Goal: Use online tool/utility: Utilize a website feature to perform a specific function

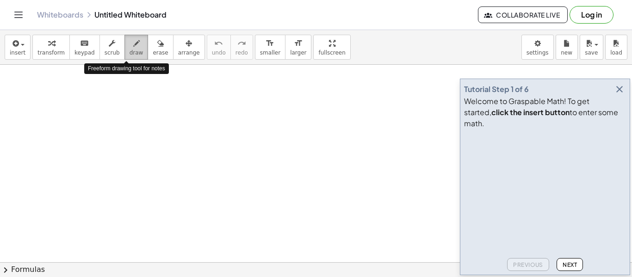
click at [132, 53] on span "draw" at bounding box center [136, 52] width 14 height 6
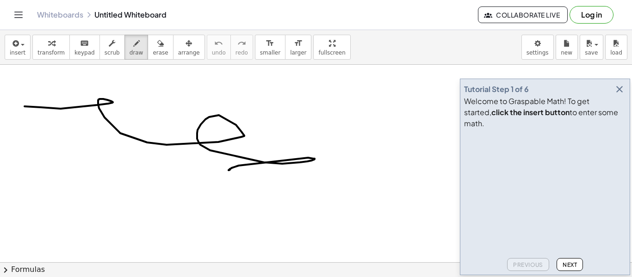
drag, startPoint x: 25, startPoint y: 106, endPoint x: 230, endPoint y: 168, distance: 214.3
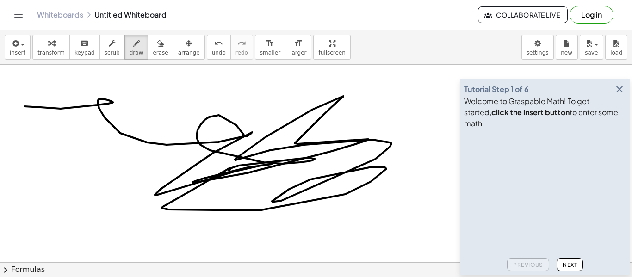
drag, startPoint x: 230, startPoint y: 168, endPoint x: 240, endPoint y: 138, distance: 31.1
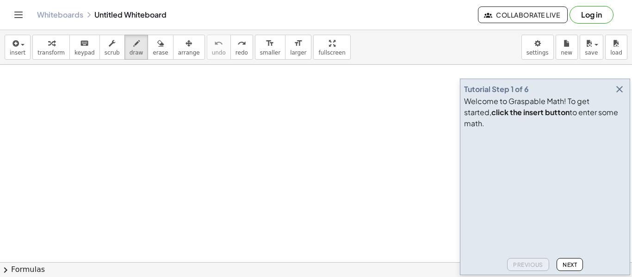
click at [617, 95] on icon "button" at bounding box center [619, 89] width 11 height 11
click at [619, 95] on icon "button" at bounding box center [619, 89] width 11 height 11
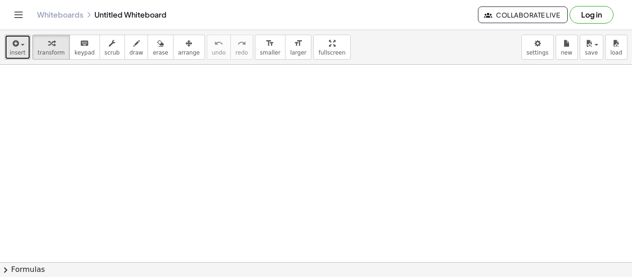
click at [6, 44] on button "insert" at bounding box center [18, 47] width 26 height 25
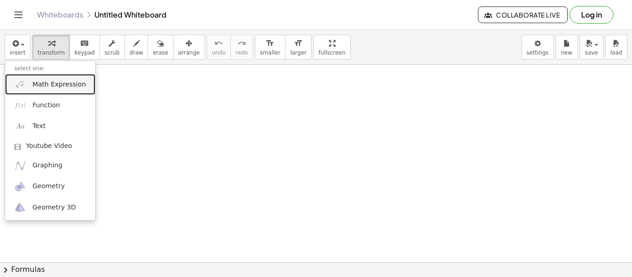
click at [58, 85] on span "Math Expression" at bounding box center [58, 84] width 53 height 9
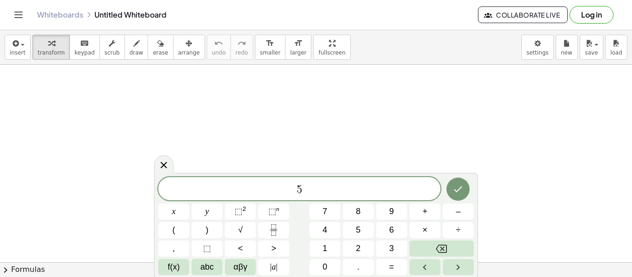
scroll to position [1, 0]
click at [463, 192] on icon "Done" at bounding box center [457, 188] width 11 height 11
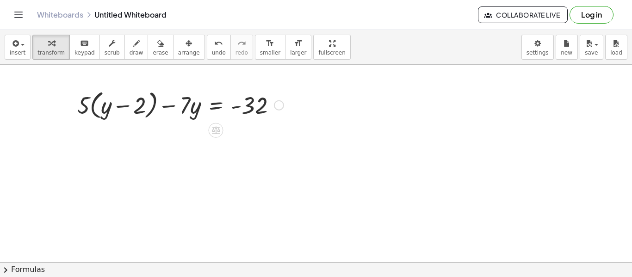
click at [274, 103] on div at bounding box center [279, 105] width 10 height 10
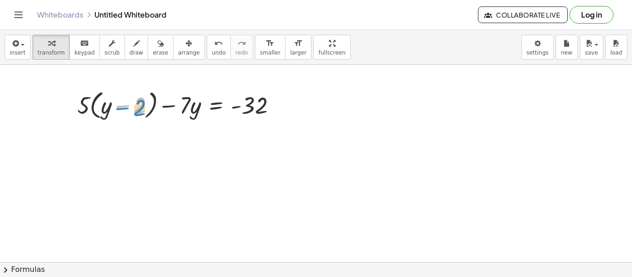
click at [135, 99] on div at bounding box center [180, 104] width 215 height 35
drag, startPoint x: 81, startPoint y: 103, endPoint x: 104, endPoint y: 108, distance: 24.1
click at [104, 108] on div at bounding box center [180, 104] width 215 height 35
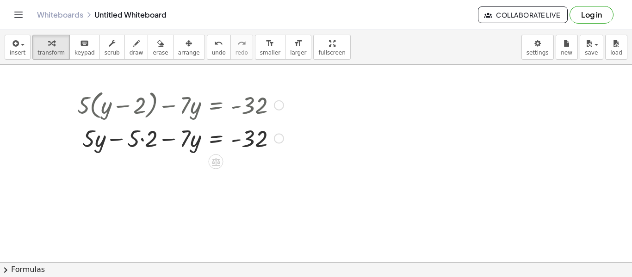
click at [142, 140] on div at bounding box center [180, 137] width 215 height 31
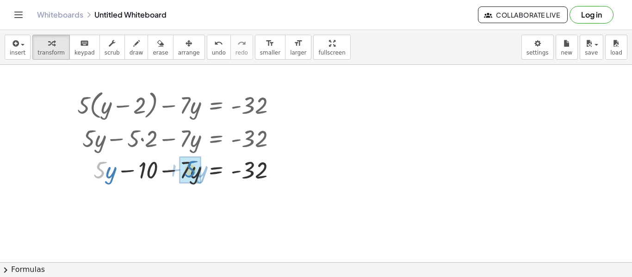
drag, startPoint x: 102, startPoint y: 169, endPoint x: 193, endPoint y: 168, distance: 91.1
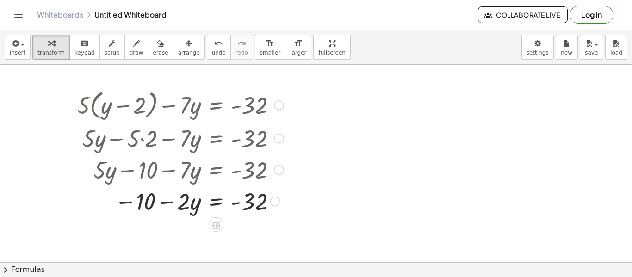
click at [127, 201] on div at bounding box center [180, 200] width 215 height 31
drag, startPoint x: 127, startPoint y: 201, endPoint x: 248, endPoint y: 203, distance: 121.1
click at [248, 203] on div at bounding box center [180, 200] width 215 height 31
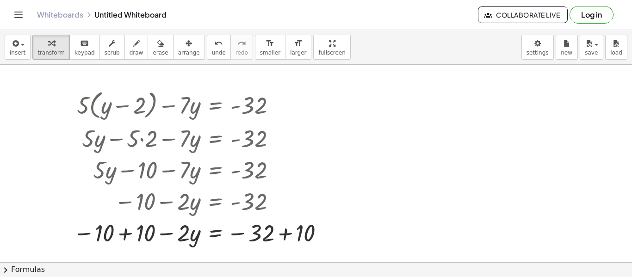
drag, startPoint x: 235, startPoint y: 88, endPoint x: 234, endPoint y: 69, distance: 19.4
drag, startPoint x: 181, startPoint y: 237, endPoint x: 271, endPoint y: 233, distance: 89.8
click at [271, 233] on div at bounding box center [200, 231] width 264 height 31
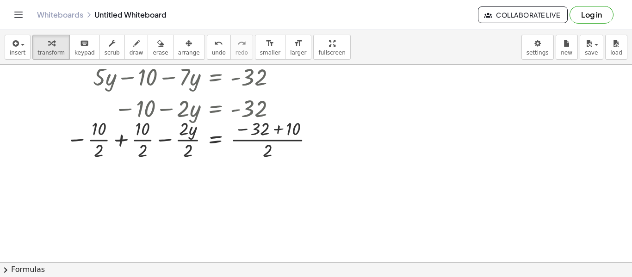
scroll to position [93, 0]
click at [214, 42] on icon "undo" at bounding box center [218, 43] width 9 height 11
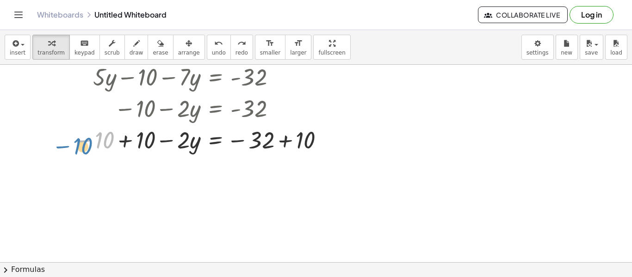
drag, startPoint x: 87, startPoint y: 142, endPoint x: 66, endPoint y: 148, distance: 22.1
click at [66, 148] on div "+ · 5 · ( + y − 2 ) − · 7 · y = - 32 + · 5 · y − · 5 · 2 − · 7 · y = - 32 + · 5…" at bounding box center [196, 75] width 275 height 166
click at [323, 139] on div at bounding box center [323, 140] width 10 height 10
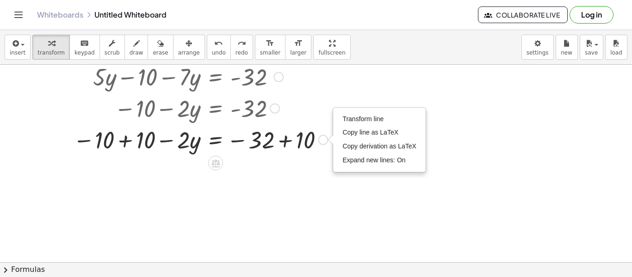
click at [304, 162] on div at bounding box center [316, 199] width 632 height 455
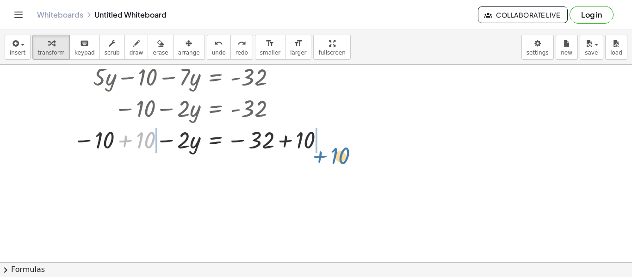
drag, startPoint x: 128, startPoint y: 136, endPoint x: 323, endPoint y: 152, distance: 195.7
click at [323, 152] on div at bounding box center [200, 138] width 264 height 31
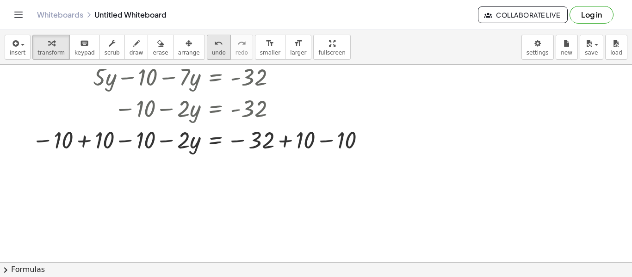
click at [207, 57] on button "undo undo" at bounding box center [219, 47] width 24 height 25
click at [295, 143] on div at bounding box center [200, 138] width 264 height 31
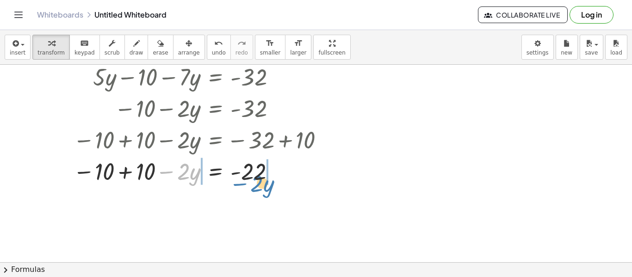
drag, startPoint x: 175, startPoint y: 172, endPoint x: 249, endPoint y: 184, distance: 74.9
click at [249, 184] on div at bounding box center [200, 170] width 264 height 31
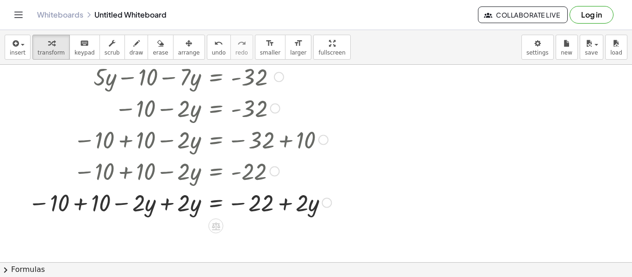
click at [283, 204] on div at bounding box center [180, 201] width 312 height 31
click at [246, 203] on div at bounding box center [180, 201] width 312 height 31
click at [238, 203] on div at bounding box center [180, 201] width 312 height 31
click at [174, 209] on div at bounding box center [180, 201] width 312 height 31
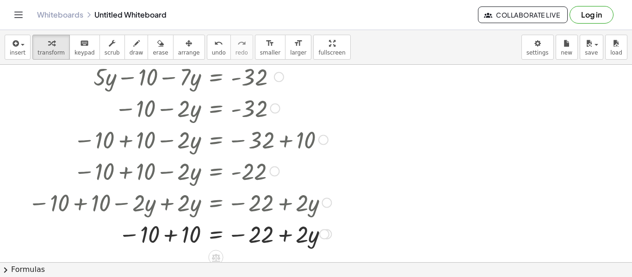
click at [284, 233] on div at bounding box center [180, 233] width 312 height 31
click at [299, 235] on div at bounding box center [180, 233] width 312 height 31
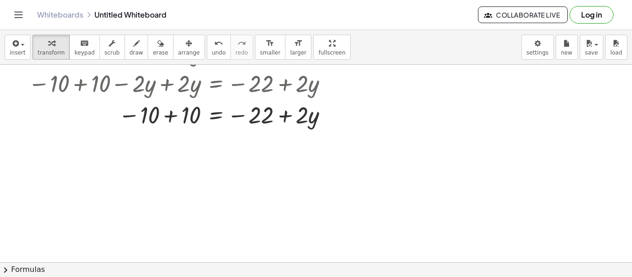
scroll to position [212, 0]
click at [212, 55] on span "undo" at bounding box center [219, 52] width 14 height 6
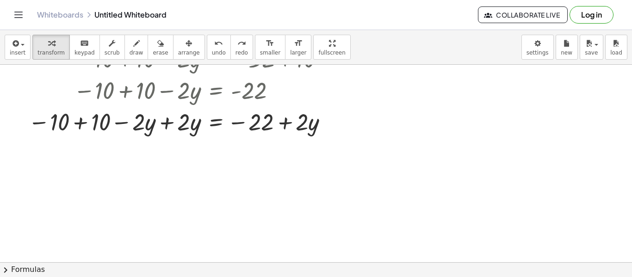
scroll to position [170, 0]
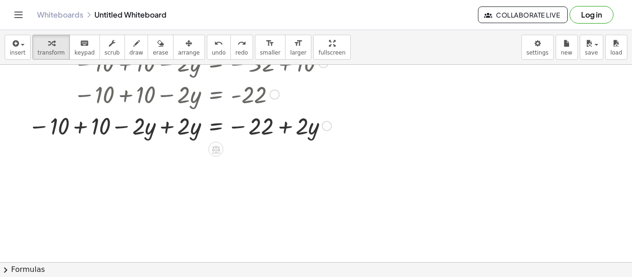
click at [179, 125] on div at bounding box center [180, 125] width 312 height 31
click at [169, 128] on div at bounding box center [180, 125] width 312 height 31
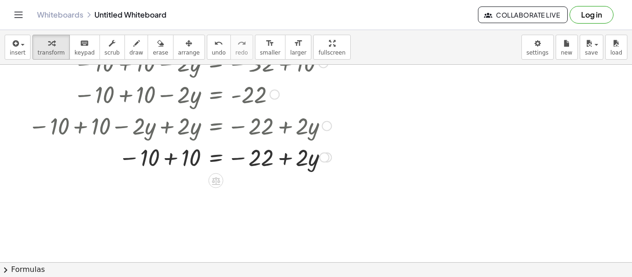
click at [296, 154] on div at bounding box center [180, 156] width 312 height 31
click at [287, 156] on div at bounding box center [180, 156] width 312 height 31
click at [269, 157] on div at bounding box center [180, 156] width 312 height 31
click at [213, 154] on div at bounding box center [180, 156] width 312 height 31
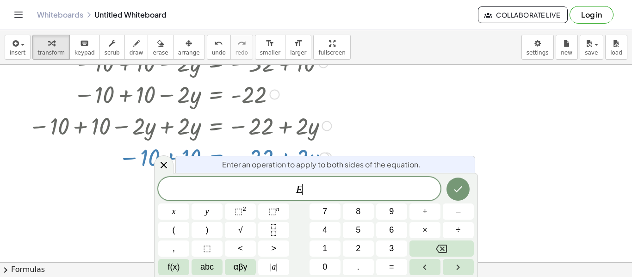
scroll to position [1, 0]
click at [163, 161] on icon at bounding box center [163, 165] width 11 height 11
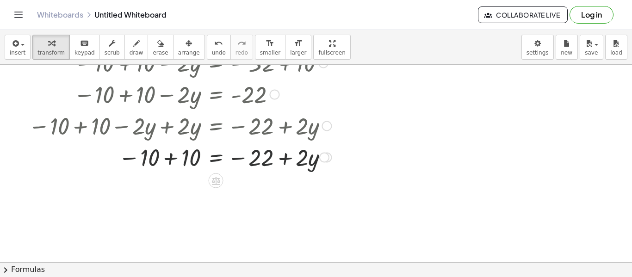
click at [144, 159] on div at bounding box center [180, 156] width 312 height 31
click at [138, 160] on div at bounding box center [180, 156] width 312 height 31
click at [165, 159] on div at bounding box center [180, 156] width 312 height 31
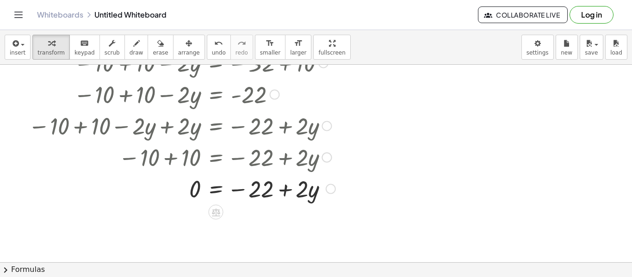
click at [266, 186] on div at bounding box center [182, 187] width 316 height 31
click at [226, 193] on div at bounding box center [182, 187] width 316 height 31
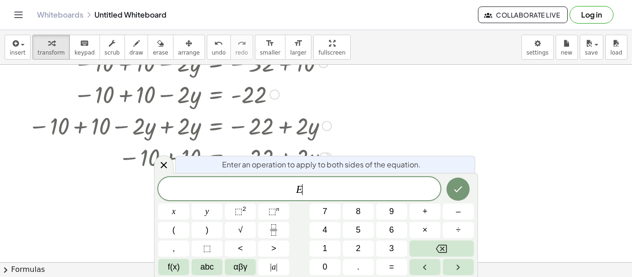
scroll to position [2, 0]
click at [465, 186] on button "Done" at bounding box center [457, 189] width 23 height 23
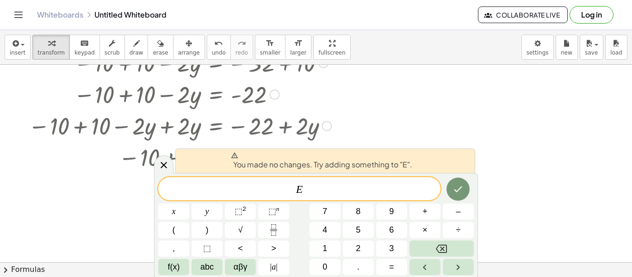
click at [531, 141] on div at bounding box center [316, 92] width 632 height 395
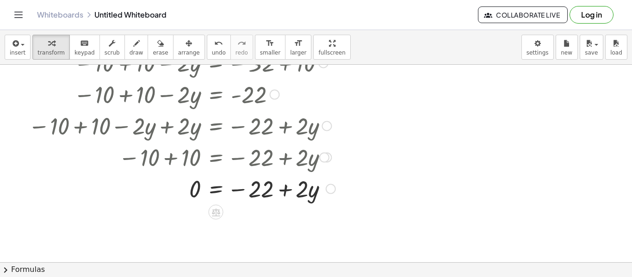
click at [293, 197] on div at bounding box center [182, 187] width 316 height 31
click at [274, 196] on div at bounding box center [182, 187] width 316 height 31
click at [294, 190] on div at bounding box center [182, 187] width 316 height 31
click at [327, 192] on div at bounding box center [331, 189] width 10 height 10
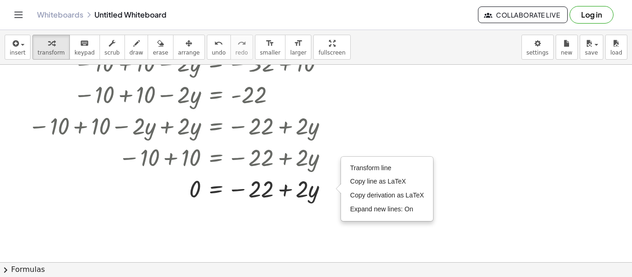
click at [200, 235] on div at bounding box center [316, 92] width 632 height 395
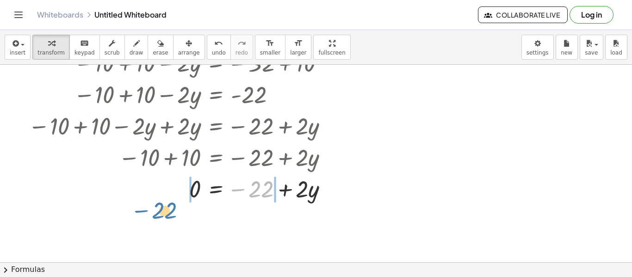
drag, startPoint x: 256, startPoint y: 188, endPoint x: 159, endPoint y: 209, distance: 98.9
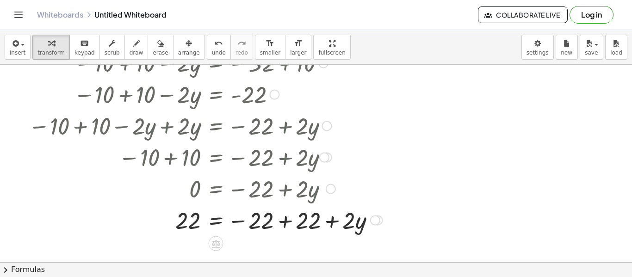
click at [287, 220] on div at bounding box center [205, 219] width 363 height 31
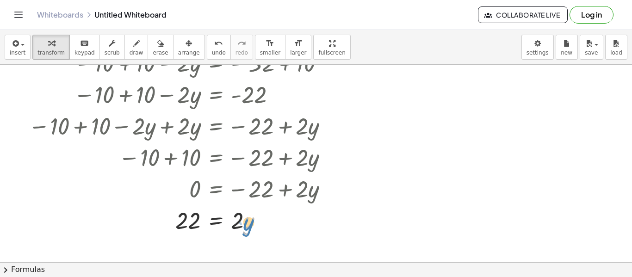
click at [243, 224] on div at bounding box center [182, 219] width 316 height 31
drag, startPoint x: 236, startPoint y: 222, endPoint x: 186, endPoint y: 237, distance: 52.5
click at [214, 41] on icon "undo" at bounding box center [218, 43] width 9 height 11
drag, startPoint x: 251, startPoint y: 215, endPoint x: 196, endPoint y: 220, distance: 55.2
click at [196, 220] on div at bounding box center [181, 219] width 313 height 31
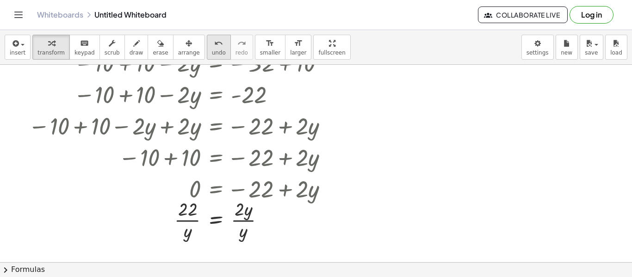
click at [212, 53] on span "undo" at bounding box center [219, 52] width 14 height 6
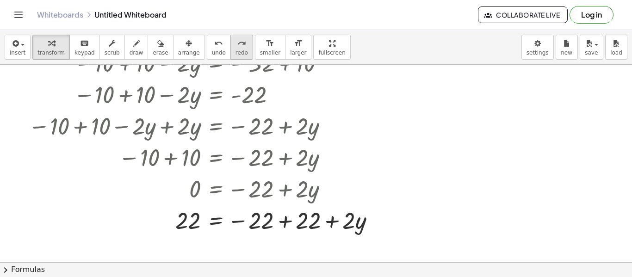
click at [230, 56] on button "redo redo" at bounding box center [241, 47] width 23 height 25
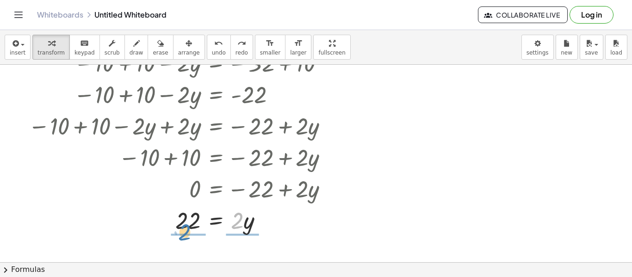
drag, startPoint x: 239, startPoint y: 220, endPoint x: 186, endPoint y: 231, distance: 54.0
click at [186, 231] on div at bounding box center [182, 219] width 316 height 31
click at [186, 214] on div at bounding box center [182, 219] width 316 height 46
click at [186, 209] on div at bounding box center [182, 219] width 316 height 46
click at [252, 208] on div at bounding box center [182, 219] width 316 height 46
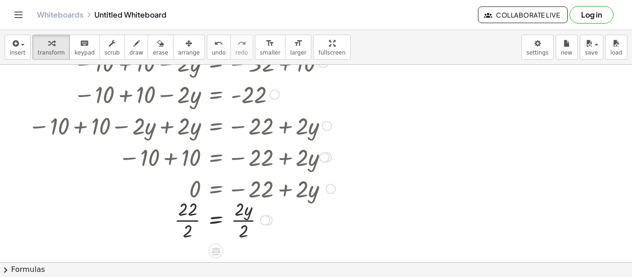
click at [238, 215] on div at bounding box center [182, 219] width 316 height 46
drag, startPoint x: 187, startPoint y: 231, endPoint x: 236, endPoint y: 217, distance: 50.5
click at [236, 217] on div at bounding box center [182, 219] width 316 height 46
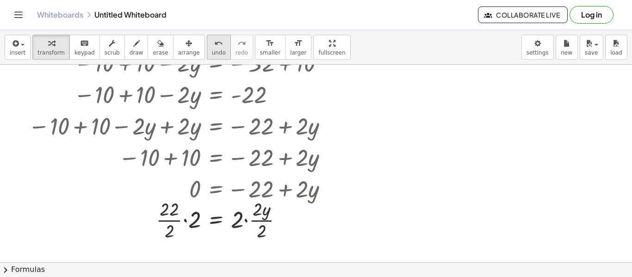
click at [214, 43] on icon "undo" at bounding box center [218, 43] width 9 height 11
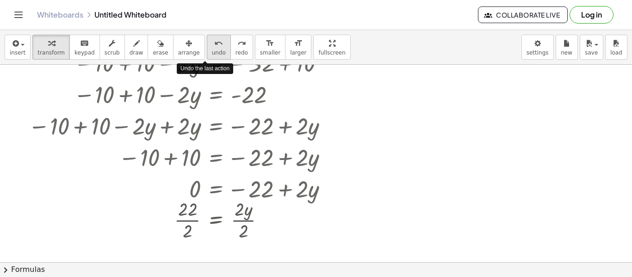
click at [214, 43] on icon "undo" at bounding box center [218, 43] width 9 height 11
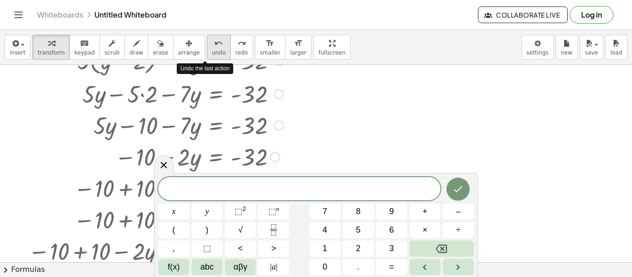
scroll to position [0, 0]
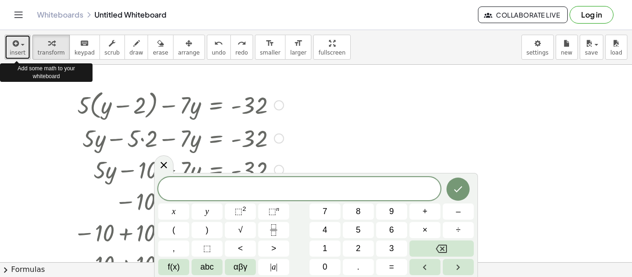
click at [18, 44] on icon "button" at bounding box center [15, 43] width 8 height 11
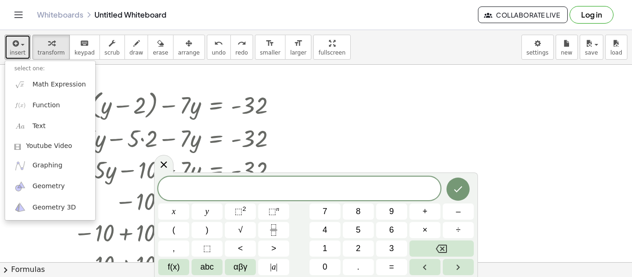
click at [532, 168] on div at bounding box center [316, 262] width 632 height 395
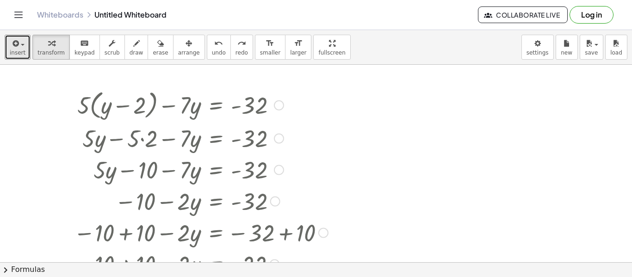
click at [280, 103] on div at bounding box center [279, 105] width 10 height 10
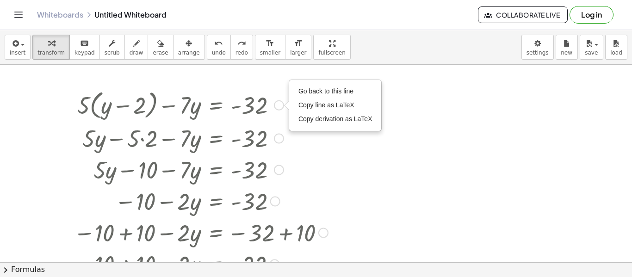
click at [325, 160] on div at bounding box center [182, 169] width 316 height 31
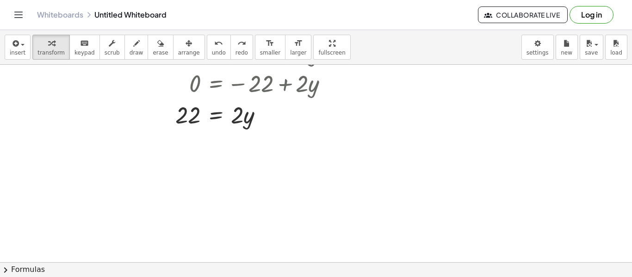
scroll to position [274, 0]
drag, startPoint x: 240, startPoint y: 121, endPoint x: 239, endPoint y: 130, distance: 9.4
click at [239, 130] on div at bounding box center [182, 114] width 316 height 31
drag, startPoint x: 248, startPoint y: 122, endPoint x: 242, endPoint y: 119, distance: 6.0
click at [242, 119] on div at bounding box center [182, 114] width 316 height 31
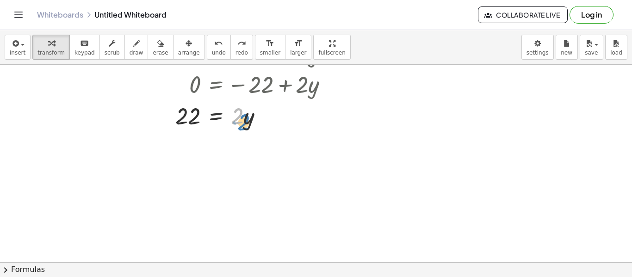
drag, startPoint x: 240, startPoint y: 118, endPoint x: 247, endPoint y: 123, distance: 8.5
click at [247, 123] on div at bounding box center [182, 114] width 316 height 31
drag, startPoint x: 250, startPoint y: 117, endPoint x: 241, endPoint y: 117, distance: 8.8
click at [241, 117] on div at bounding box center [182, 114] width 316 height 31
drag, startPoint x: 239, startPoint y: 114, endPoint x: 192, endPoint y: 115, distance: 46.7
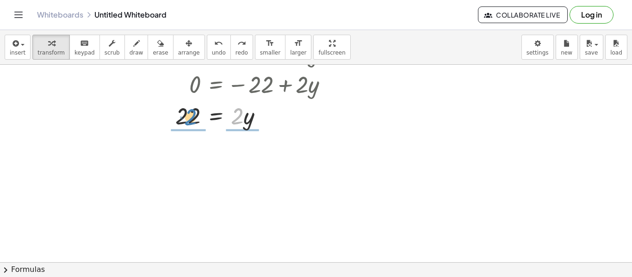
click at [192, 115] on div at bounding box center [182, 114] width 316 height 31
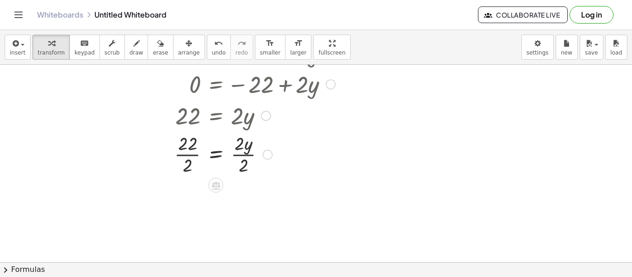
click at [247, 145] on div at bounding box center [182, 153] width 316 height 46
click at [240, 162] on div at bounding box center [182, 153] width 316 height 46
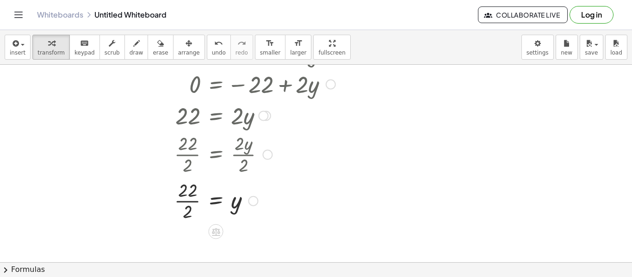
click at [190, 190] on div at bounding box center [182, 200] width 316 height 46
click at [192, 206] on div at bounding box center [182, 200] width 316 height 46
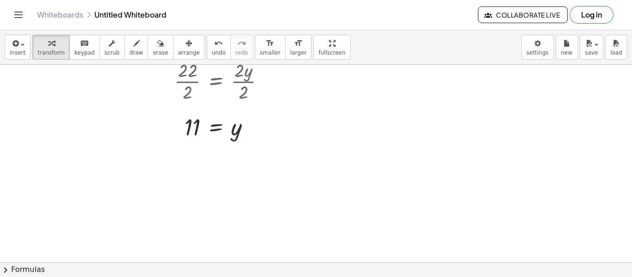
scroll to position [348, 0]
click at [214, 39] on icon "undo" at bounding box center [218, 43] width 9 height 11
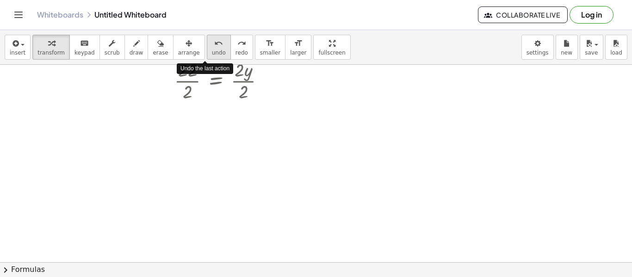
click at [214, 39] on icon "undo" at bounding box center [218, 43] width 9 height 11
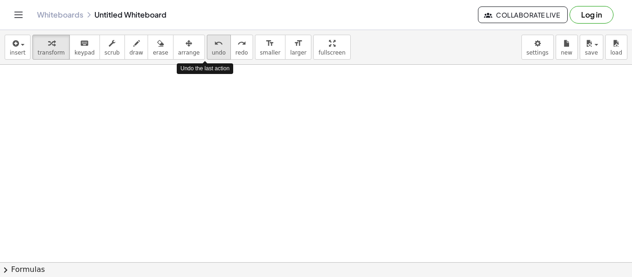
click at [214, 39] on icon "undo" at bounding box center [218, 43] width 9 height 11
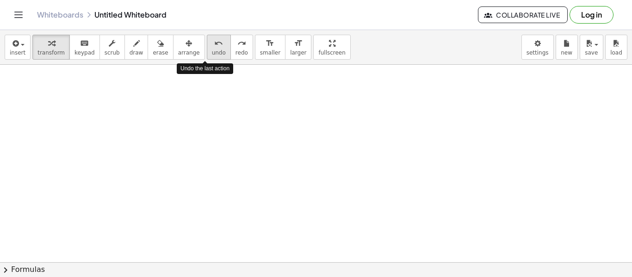
click at [214, 39] on icon "undo" at bounding box center [218, 43] width 9 height 11
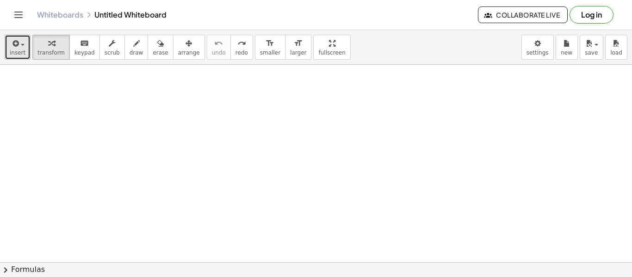
click at [27, 45] on button "insert" at bounding box center [18, 47] width 26 height 25
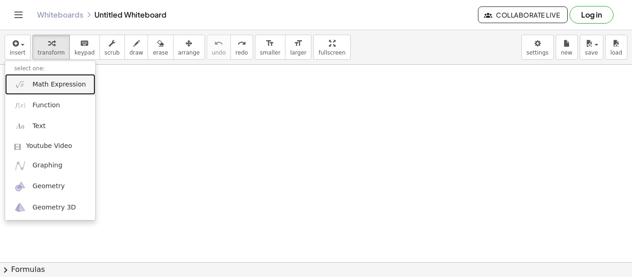
click at [48, 86] on span "Math Expression" at bounding box center [58, 84] width 53 height 9
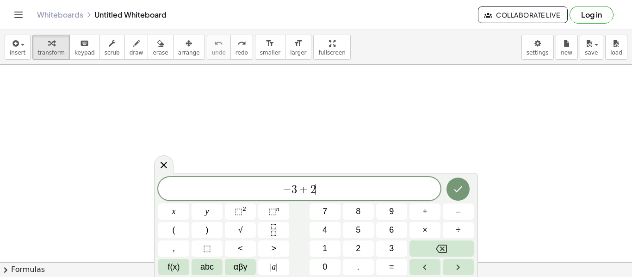
scroll to position [4, 0]
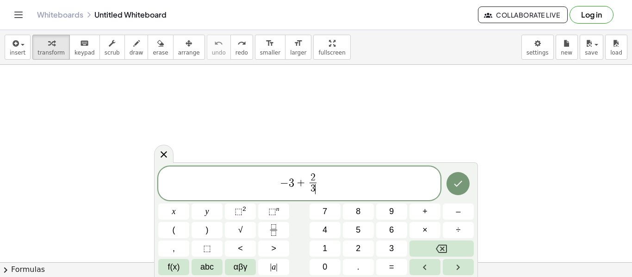
click at [328, 181] on span "− 3 + 2 3 ​ ​" at bounding box center [299, 184] width 282 height 25
click at [454, 191] on button "Done" at bounding box center [457, 183] width 23 height 23
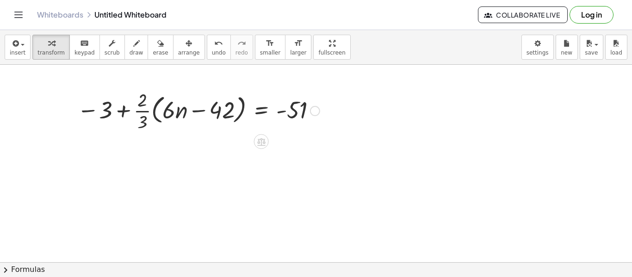
click at [121, 106] on div at bounding box center [199, 110] width 252 height 46
click at [151, 112] on div at bounding box center [199, 110] width 252 height 46
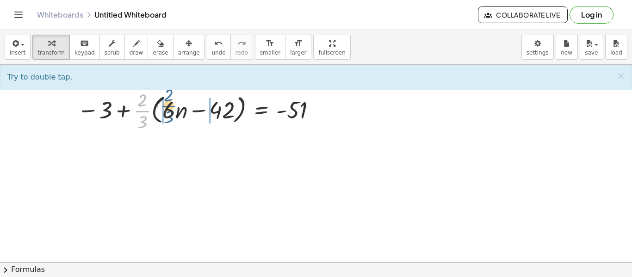
drag, startPoint x: 145, startPoint y: 114, endPoint x: 172, endPoint y: 109, distance: 26.8
click at [172, 109] on div at bounding box center [199, 110] width 252 height 46
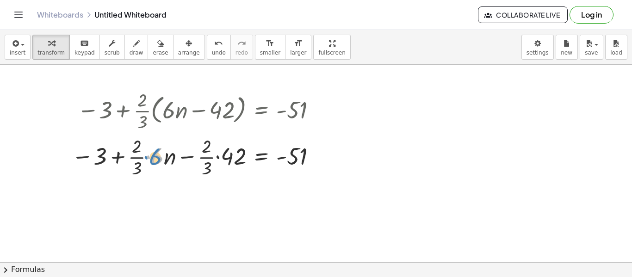
click at [145, 157] on div at bounding box center [195, 156] width 257 height 46
drag, startPoint x: 138, startPoint y: 160, endPoint x: 143, endPoint y: 153, distance: 8.3
click at [143, 153] on div at bounding box center [195, 156] width 257 height 46
click at [190, 156] on div at bounding box center [195, 156] width 257 height 46
click at [220, 155] on div at bounding box center [195, 156] width 257 height 46
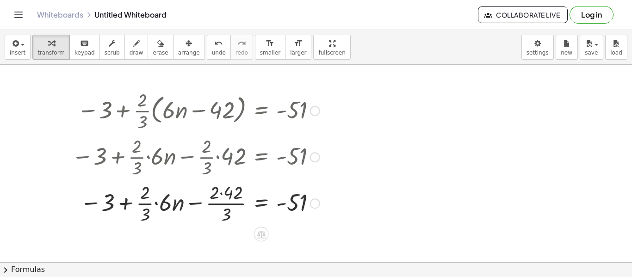
click at [219, 194] on div at bounding box center [195, 202] width 257 height 46
click at [220, 210] on div at bounding box center [195, 202] width 257 height 46
click at [181, 209] on div at bounding box center [195, 202] width 257 height 46
click at [184, 208] on div at bounding box center [195, 202] width 257 height 46
click at [137, 209] on div at bounding box center [195, 202] width 257 height 46
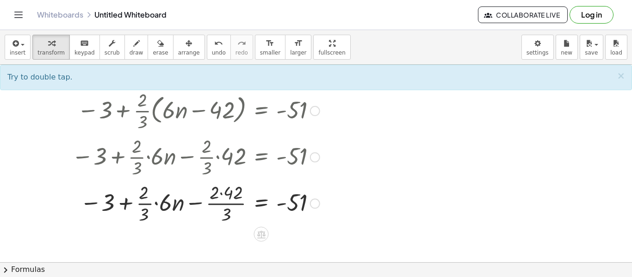
click at [130, 205] on div at bounding box center [195, 202] width 257 height 46
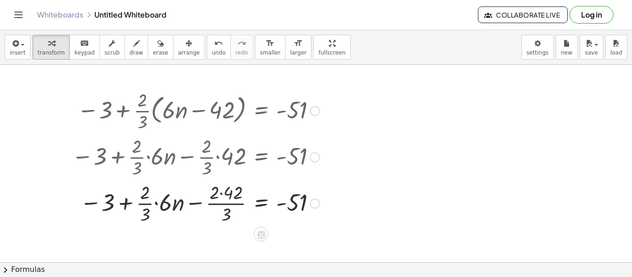
click at [274, 205] on div at bounding box center [195, 202] width 257 height 46
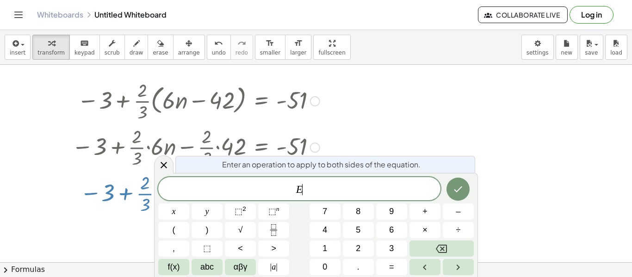
scroll to position [15, 0]
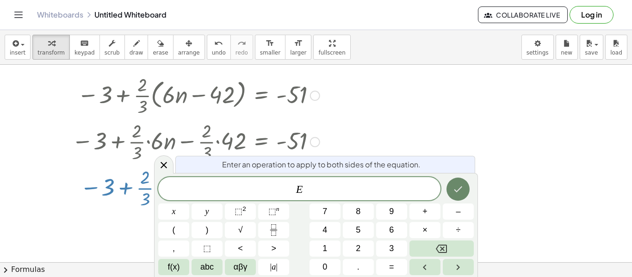
click at [451, 197] on button "Done" at bounding box center [457, 189] width 23 height 23
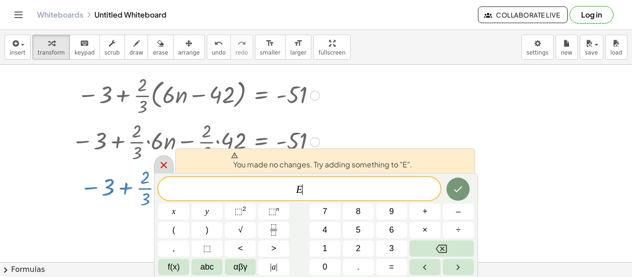
click at [164, 169] on icon at bounding box center [163, 165] width 11 height 11
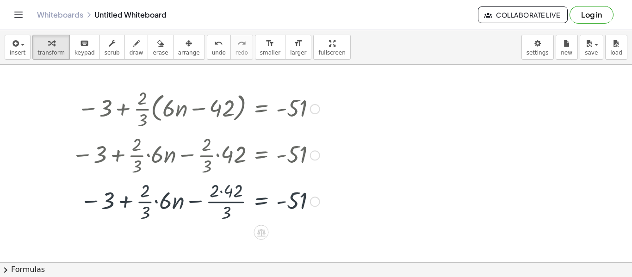
scroll to position [0, 0]
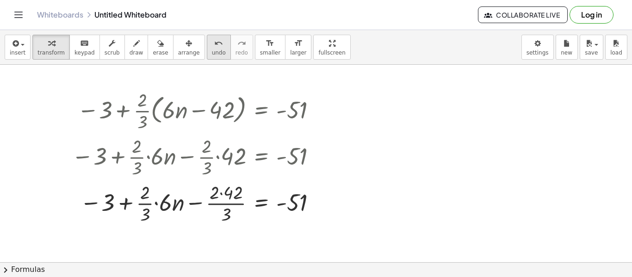
click at [207, 50] on button "undo undo" at bounding box center [219, 47] width 24 height 25
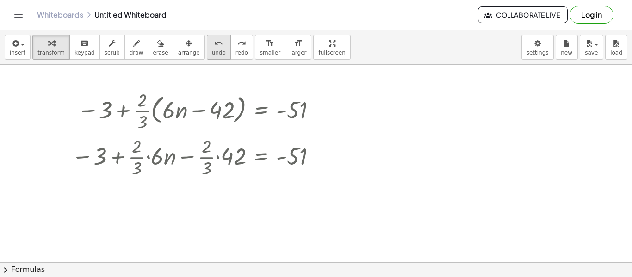
click at [207, 50] on button "undo undo" at bounding box center [219, 47] width 24 height 25
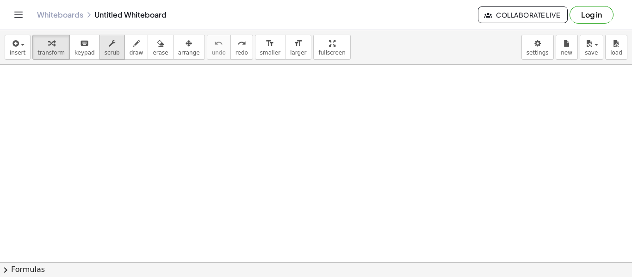
click at [109, 43] on icon "button" at bounding box center [112, 43] width 6 height 11
click at [127, 126] on div at bounding box center [316, 262] width 632 height 395
click at [80, 40] on icon "keyboard" at bounding box center [84, 43] width 9 height 11
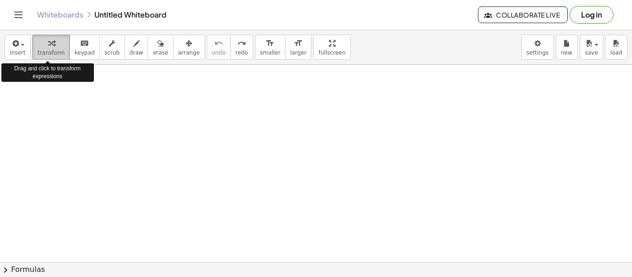
click at [49, 41] on icon "button" at bounding box center [51, 43] width 6 height 11
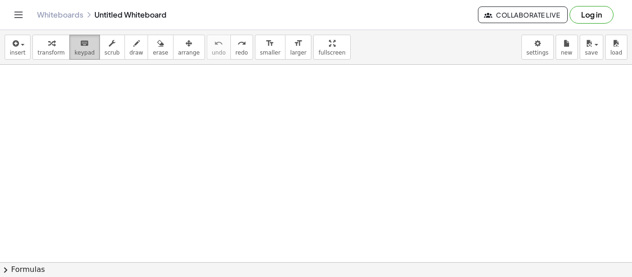
click at [76, 50] on span "keypad" at bounding box center [84, 52] width 20 height 6
click at [25, 40] on button "insert" at bounding box center [18, 47] width 26 height 25
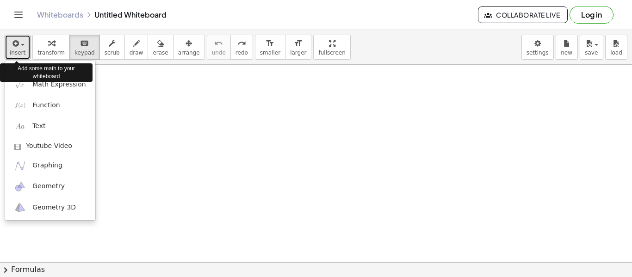
click at [25, 40] on button "insert" at bounding box center [18, 47] width 26 height 25
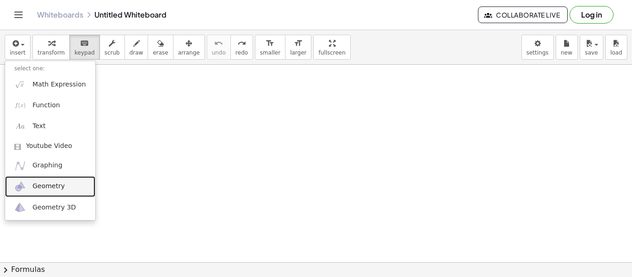
click at [35, 185] on span "Geometry" at bounding box center [48, 186] width 32 height 9
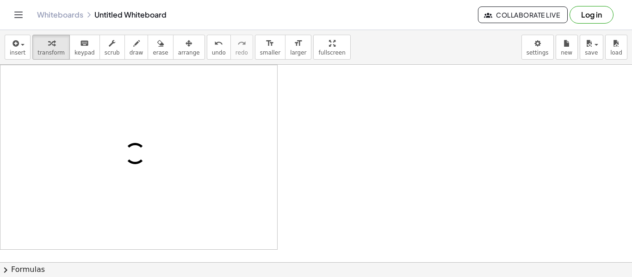
click at [360, 100] on div at bounding box center [316, 262] width 632 height 395
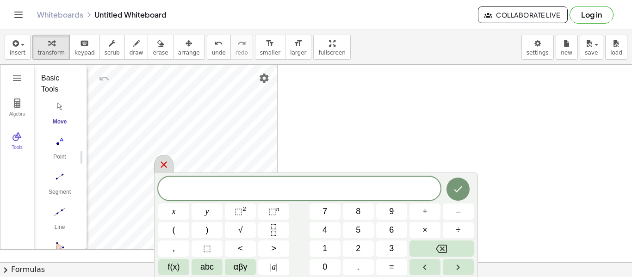
click at [166, 160] on icon at bounding box center [163, 164] width 11 height 11
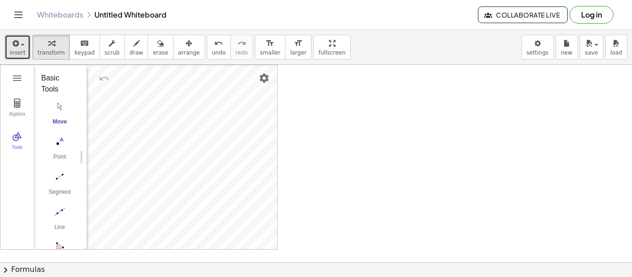
click at [17, 50] on span "insert" at bounding box center [18, 52] width 16 height 6
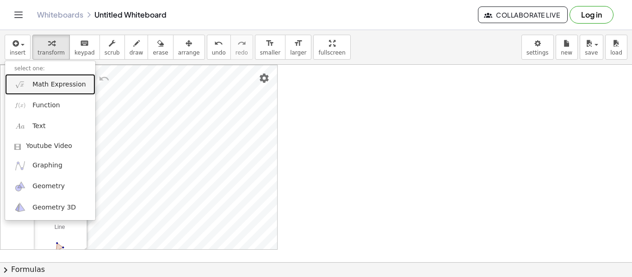
click at [42, 85] on span "Math Expression" at bounding box center [58, 84] width 53 height 9
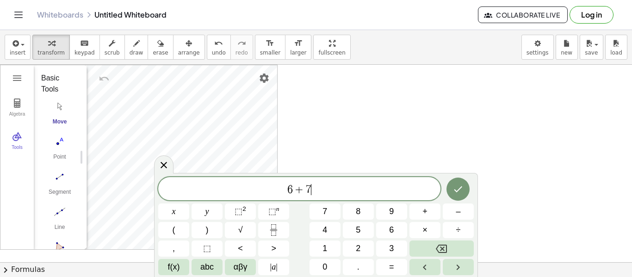
scroll to position [6, 0]
click at [458, 189] on icon "Done" at bounding box center [457, 189] width 11 height 11
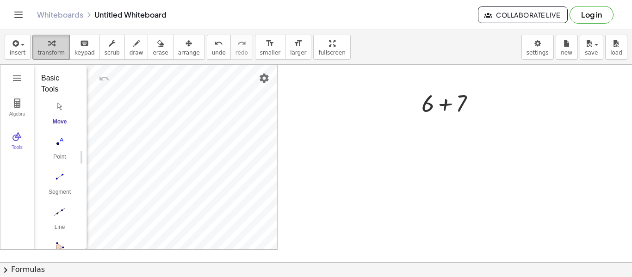
click at [32, 44] on button "transform" at bounding box center [50, 47] width 37 height 25
click at [333, 116] on div at bounding box center [316, 262] width 632 height 395
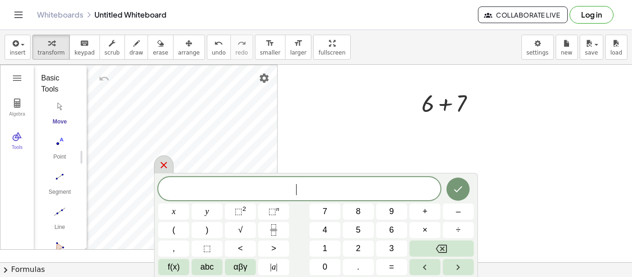
click at [159, 169] on icon at bounding box center [163, 165] width 11 height 11
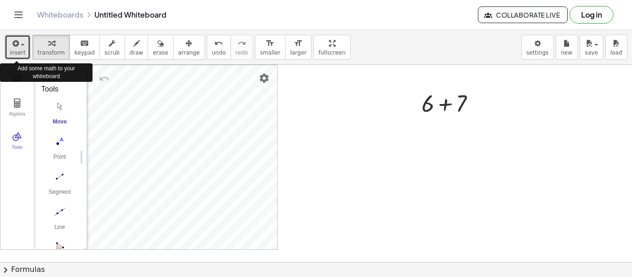
click at [14, 48] on icon "button" at bounding box center [15, 43] width 8 height 11
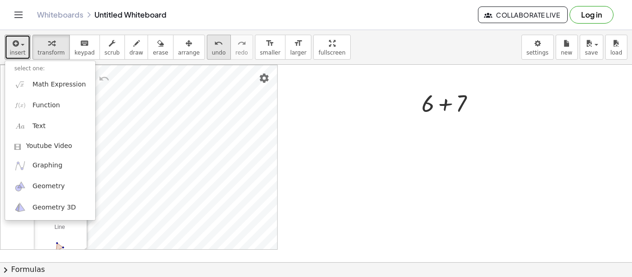
click at [212, 43] on button "undo undo" at bounding box center [219, 47] width 24 height 25
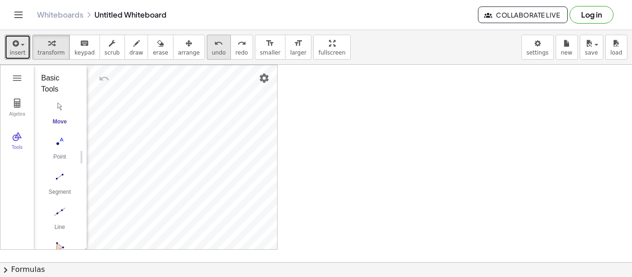
click at [212, 43] on button "undo undo" at bounding box center [219, 47] width 24 height 25
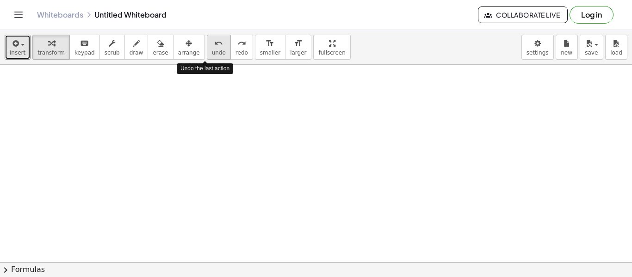
click at [212, 43] on button "undo undo" at bounding box center [219, 47] width 24 height 25
click at [10, 59] on button "insert" at bounding box center [18, 47] width 26 height 25
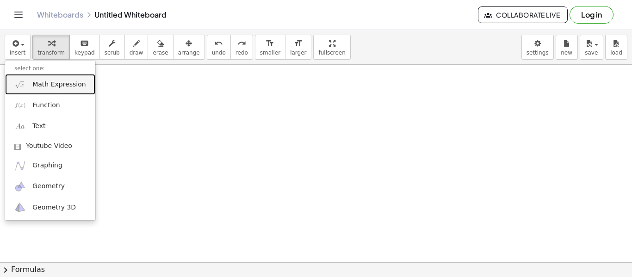
click at [51, 82] on span "Math Expression" at bounding box center [58, 84] width 53 height 9
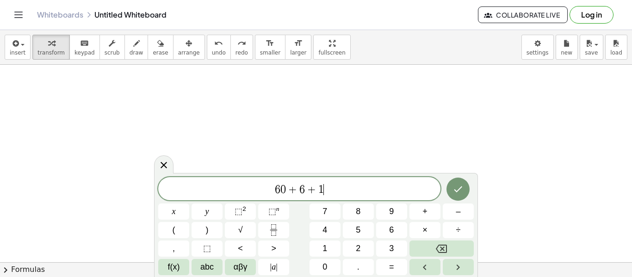
scroll to position [9, 0]
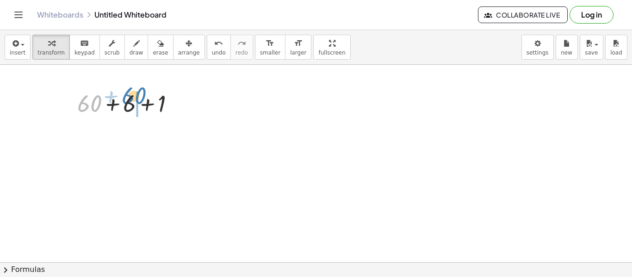
drag, startPoint x: 91, startPoint y: 106, endPoint x: 136, endPoint y: 99, distance: 46.2
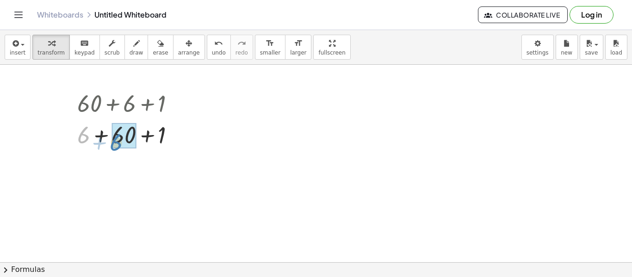
drag, startPoint x: 86, startPoint y: 131, endPoint x: 119, endPoint y: 139, distance: 33.7
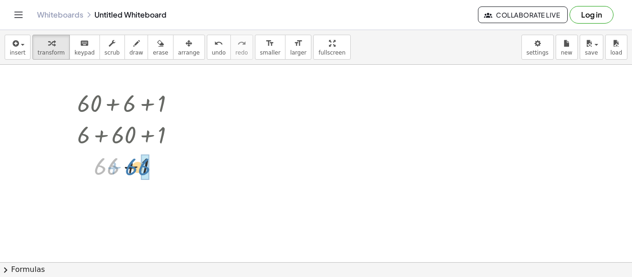
drag, startPoint x: 106, startPoint y: 162, endPoint x: 139, endPoint y: 163, distance: 32.8
click at [139, 163] on div at bounding box center [130, 165] width 114 height 31
click at [214, 43] on icon "undo" at bounding box center [218, 43] width 9 height 11
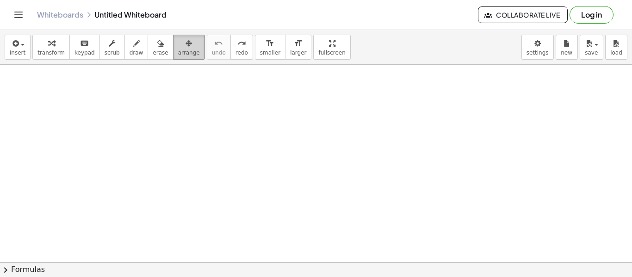
click at [184, 46] on div "button" at bounding box center [189, 42] width 22 height 11
drag, startPoint x: 173, startPoint y: 92, endPoint x: 319, endPoint y: 4, distance: 171.1
click at [319, 4] on div "Graspable Math Activities Get Started Activity Bank Assigned Work Classes White…" at bounding box center [316, 138] width 632 height 277
